Goal: Information Seeking & Learning: Learn about a topic

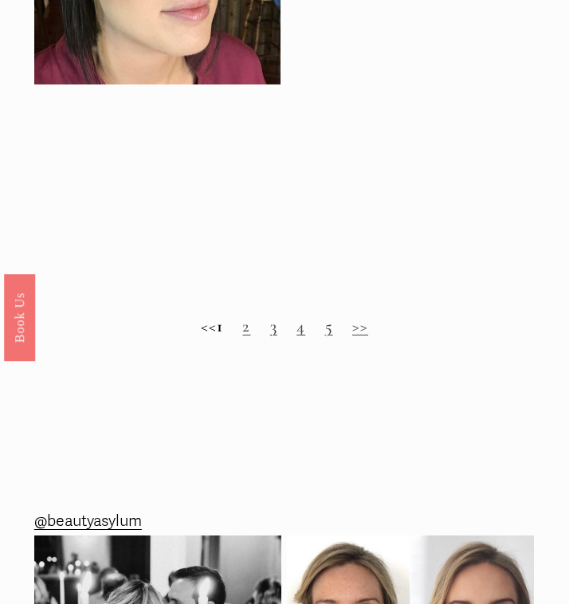
scroll to position [1435, 0]
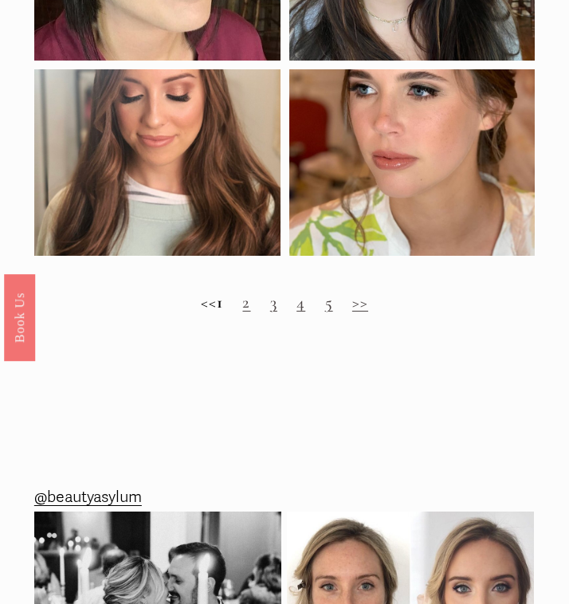
click at [250, 306] on link "2" at bounding box center [246, 302] width 8 height 21
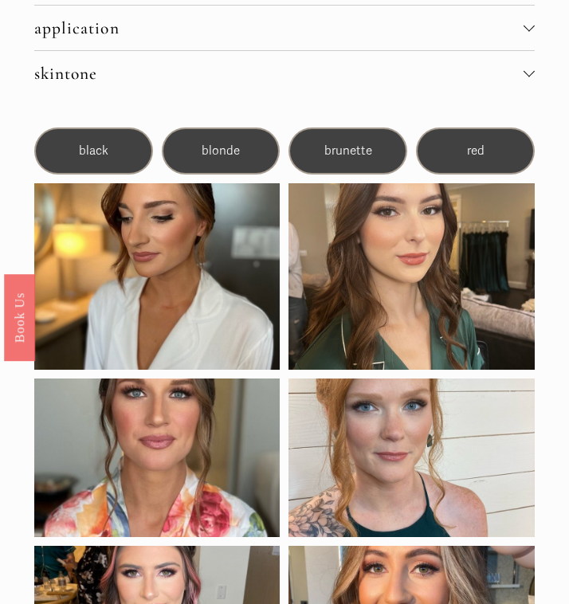
scroll to position [191, 0]
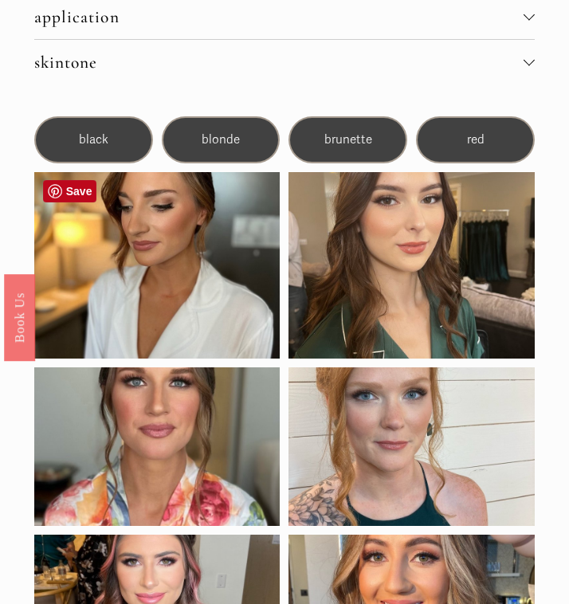
click at [246, 236] on div at bounding box center [157, 265] width 246 height 187
click at [353, 143] on span "brunette" at bounding box center [349, 139] width 48 height 14
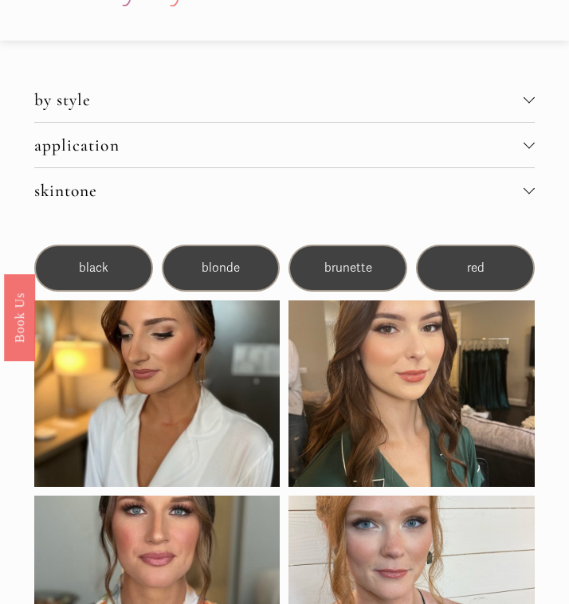
scroll to position [32, 0]
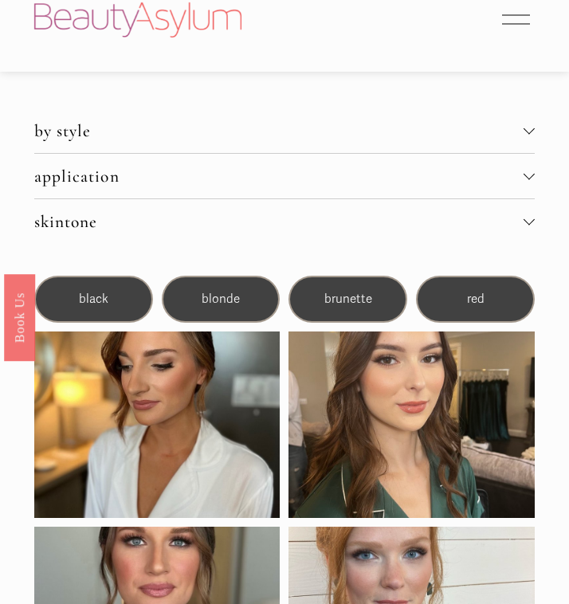
click at [364, 208] on button "skintone" at bounding box center [284, 221] width 501 height 45
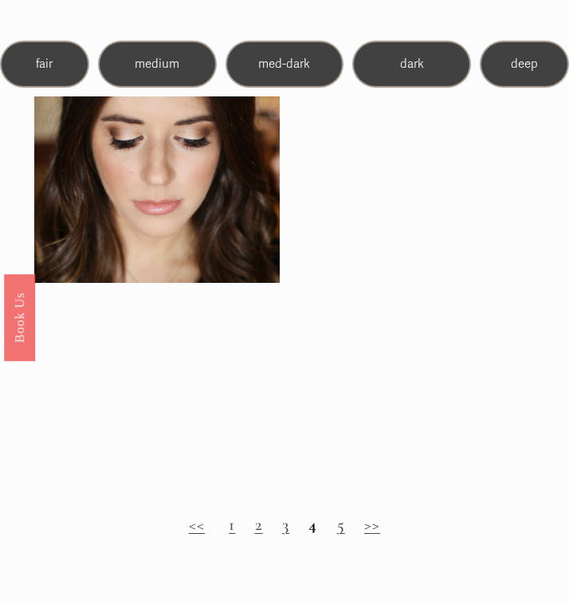
scroll to position [1674, 0]
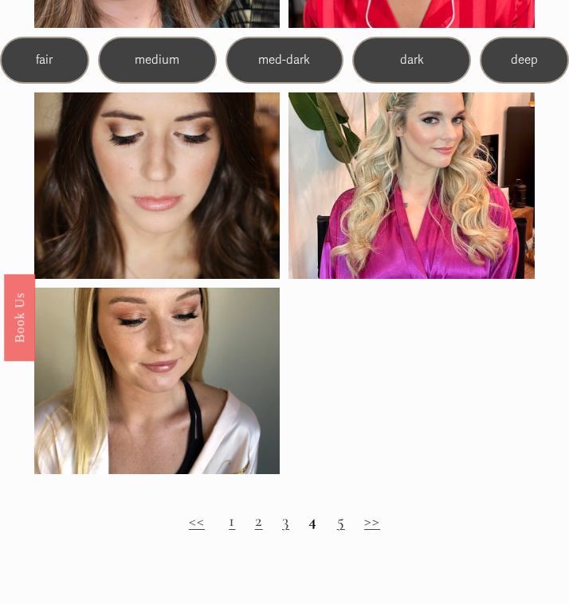
click at [341, 528] on link "5" at bounding box center [341, 520] width 8 height 21
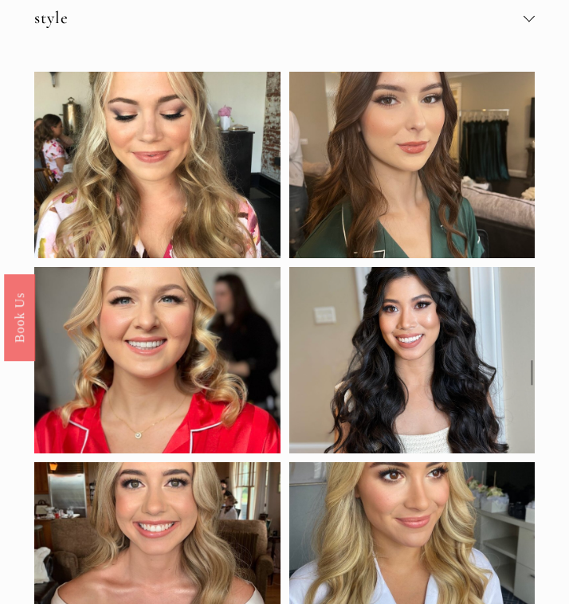
scroll to position [589, 0]
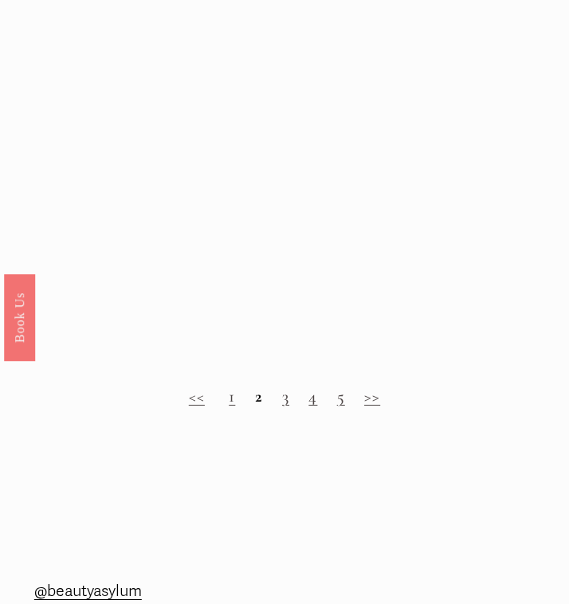
scroll to position [1766, 0]
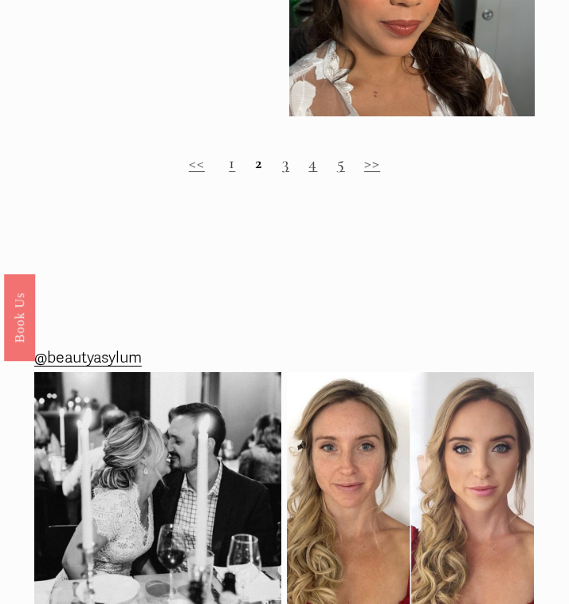
click at [285, 166] on link "3" at bounding box center [285, 162] width 7 height 21
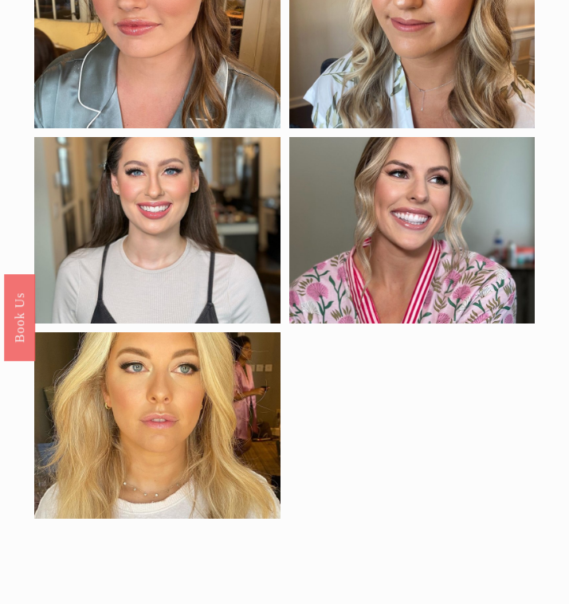
scroll to position [589, 0]
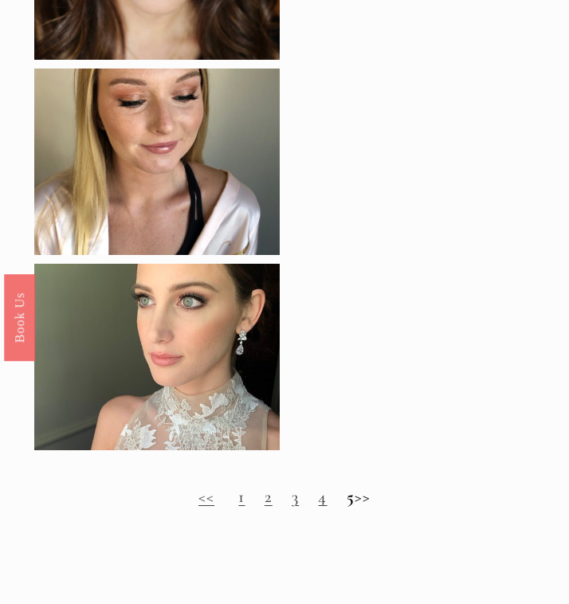
scroll to position [1552, 0]
